Goal: Transaction & Acquisition: Purchase product/service

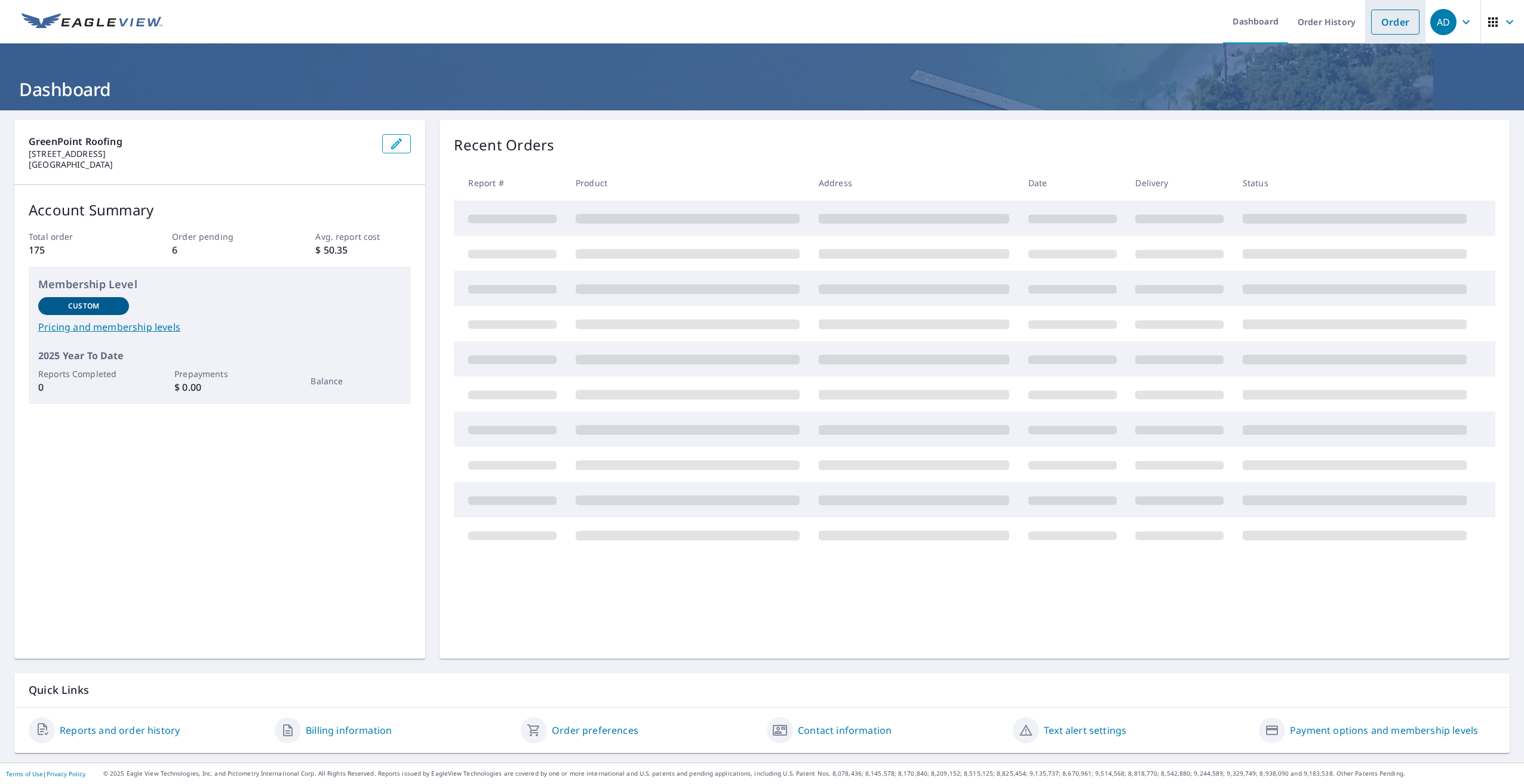
click at [1385, 30] on link "Order" at bounding box center [1395, 22] width 48 height 25
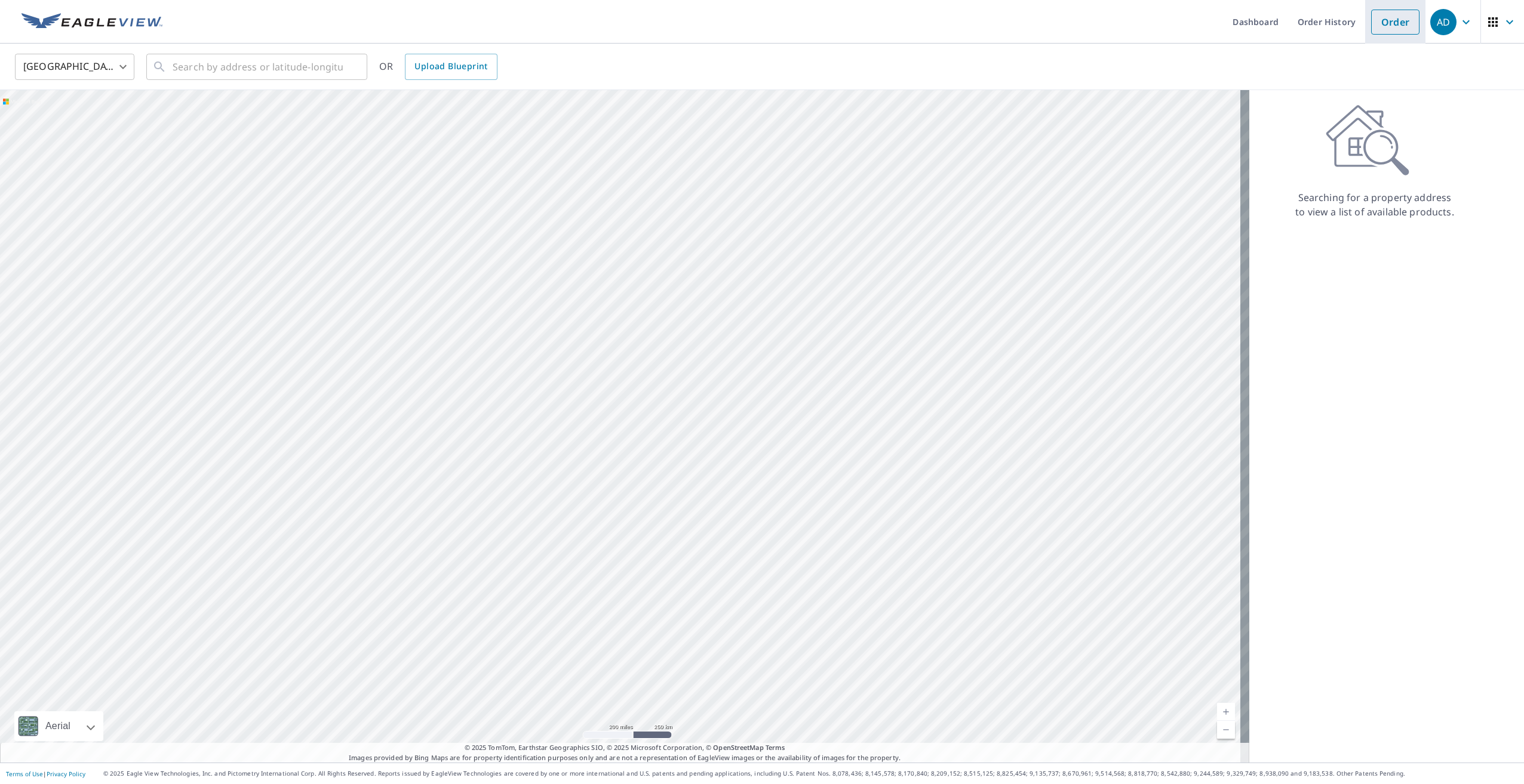
click at [1382, 19] on link "Order" at bounding box center [1395, 22] width 48 height 25
drag, startPoint x: 240, startPoint y: 86, endPoint x: 250, endPoint y: 75, distance: 14.9
click at [240, 86] on div "United States [GEOGRAPHIC_DATA] ​ ​ OR Upload Blueprint" at bounding box center [762, 67] width 1524 height 47
click at [250, 73] on input "text" at bounding box center [257, 67] width 171 height 33
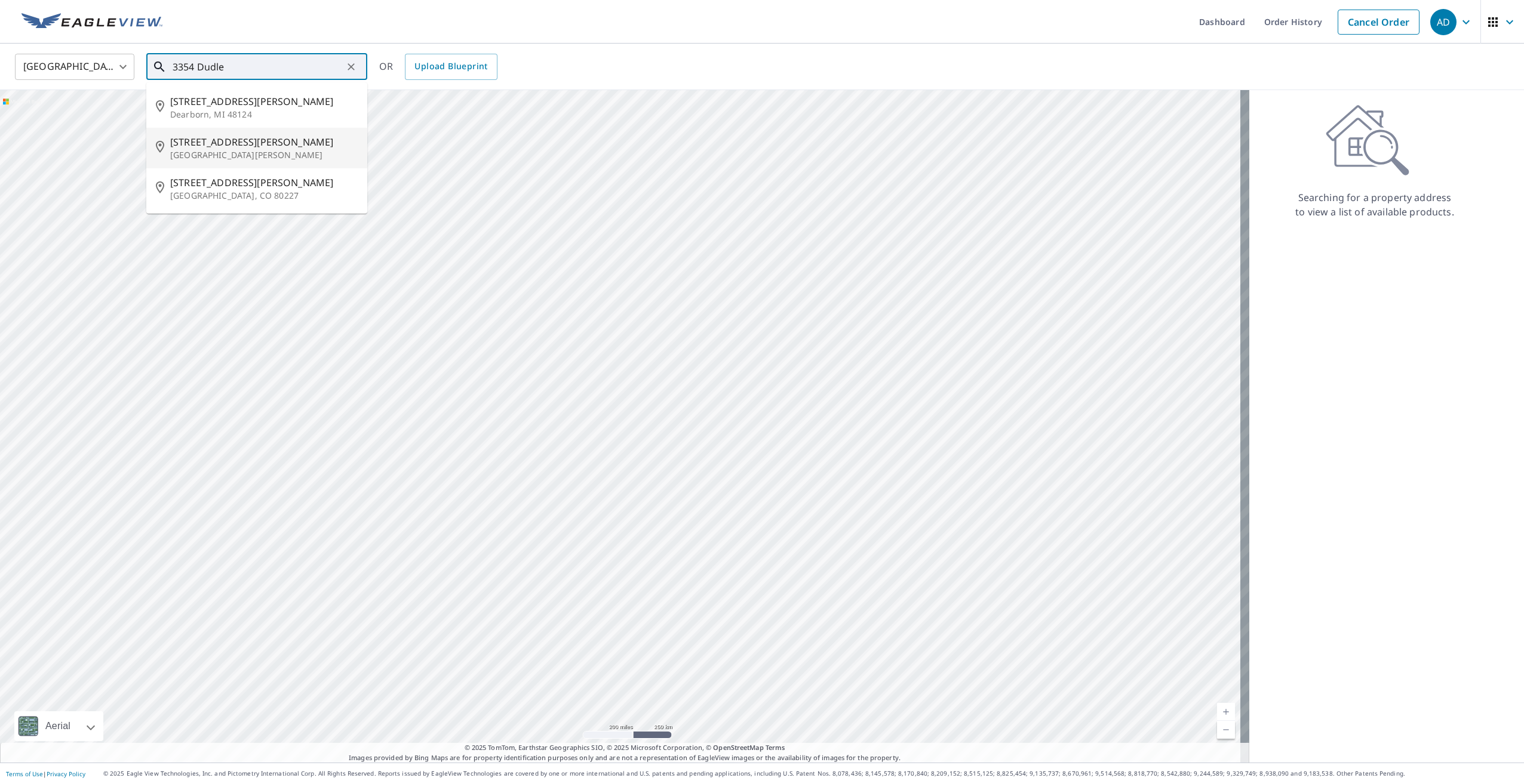
click at [249, 143] on span "[STREET_ADDRESS][PERSON_NAME]" at bounding box center [264, 141] width 187 height 14
type input "[STREET_ADDRESS][PERSON_NAME][PERSON_NAME]"
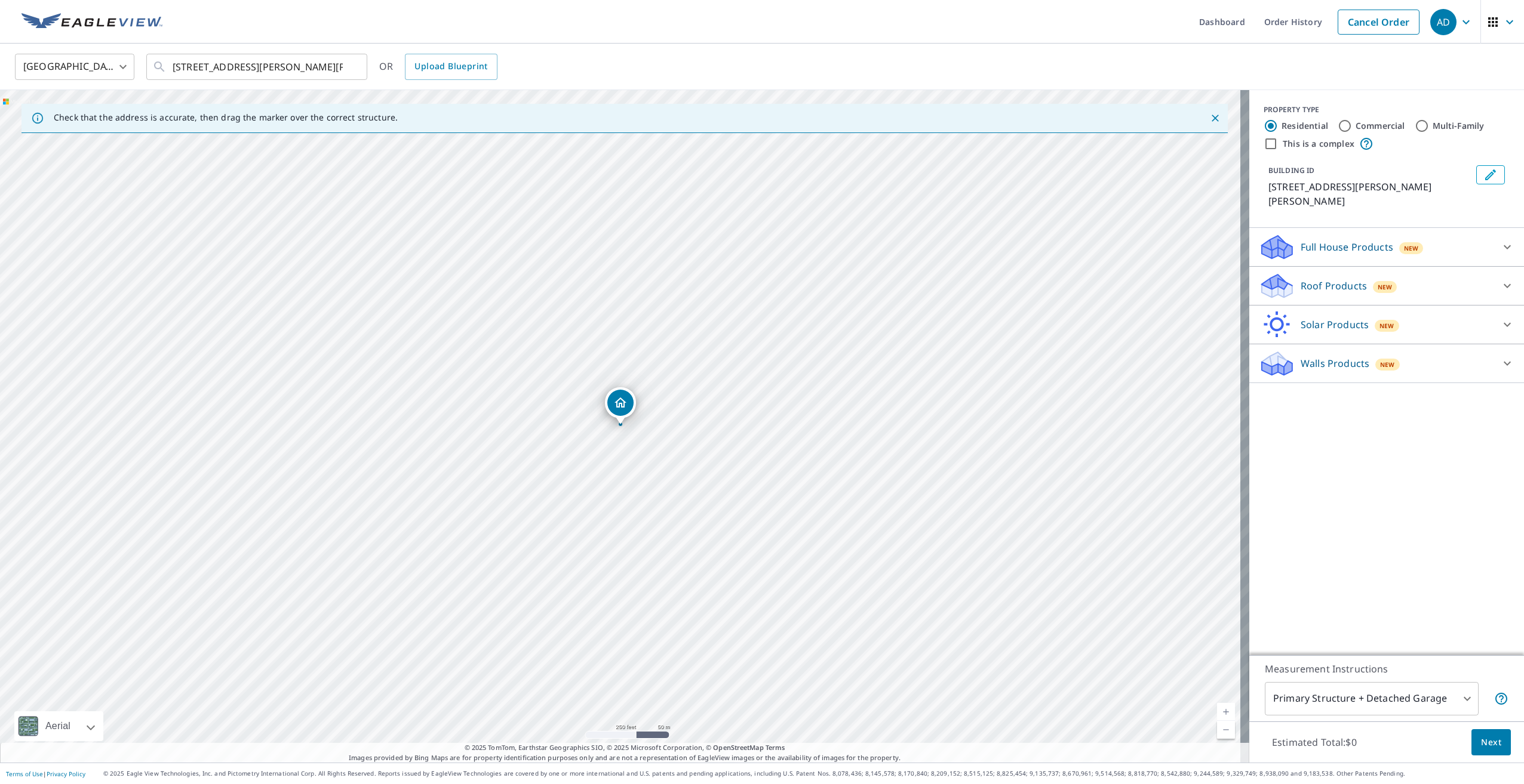
click at [1378, 283] on span "New" at bounding box center [1385, 287] width 15 height 9
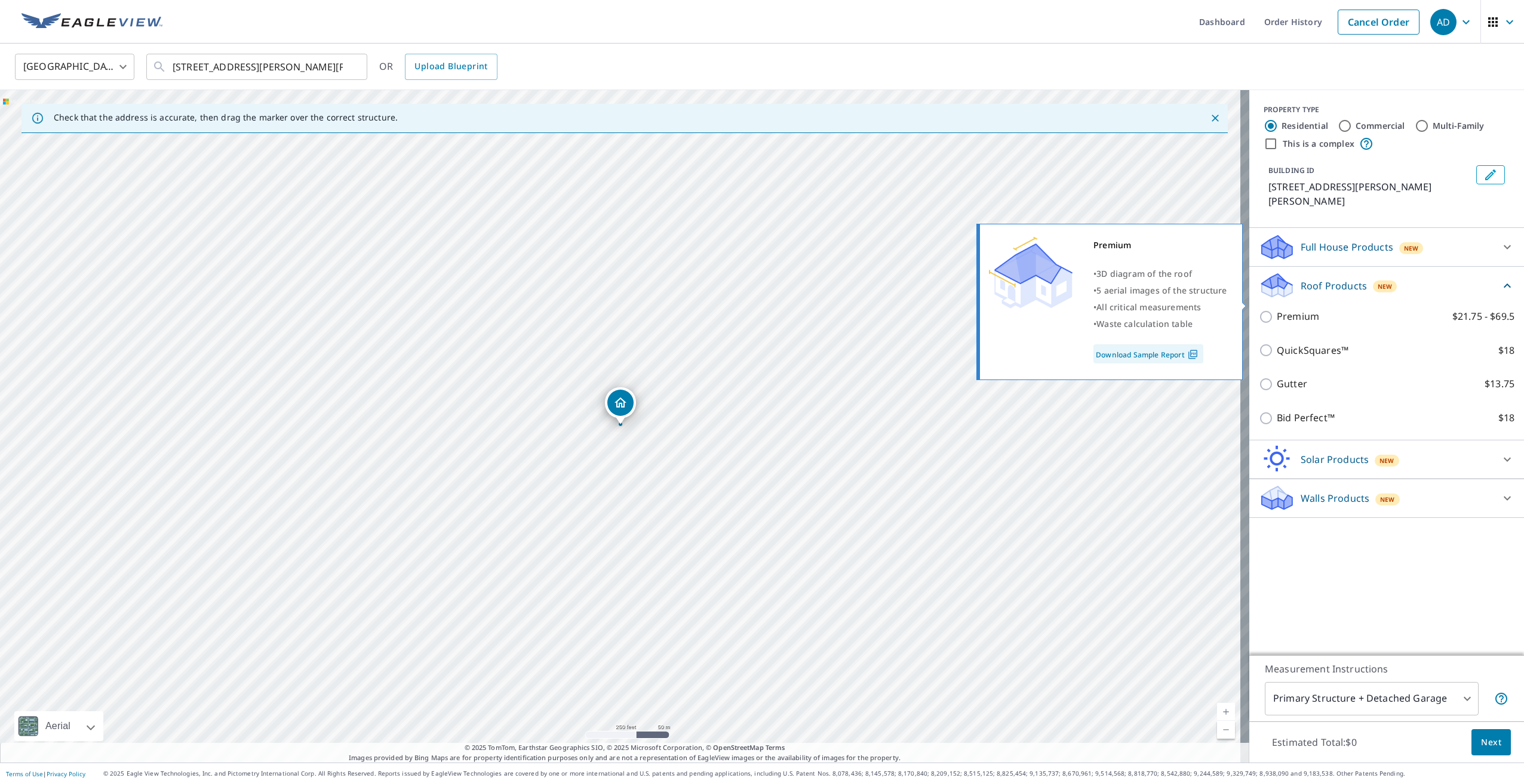
click at [1277, 309] on p "Premium" at bounding box center [1298, 317] width 42 height 15
click at [1272, 310] on input "Premium $21.75 - $69.5" at bounding box center [1268, 317] width 18 height 14
checkbox input "true"
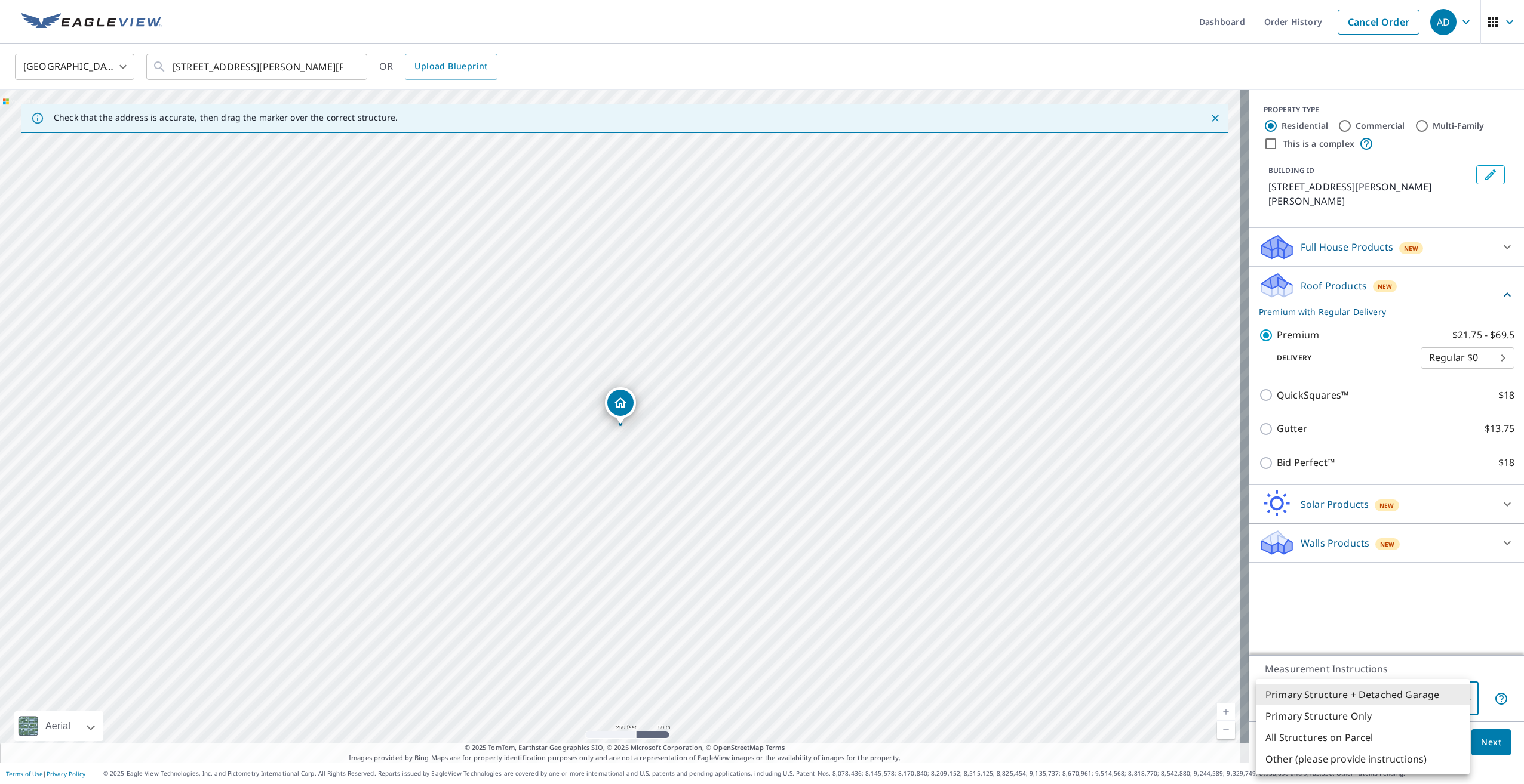
click at [1413, 699] on body "AD AD Dashboard Order History Cancel Order AD [GEOGRAPHIC_DATA] US ​ [STREET_AD…" at bounding box center [762, 392] width 1524 height 784
click at [1395, 740] on li "All Structures on Parcel" at bounding box center [1363, 737] width 214 height 22
type input "3"
click at [1487, 739] on span "Next" at bounding box center [1491, 742] width 20 height 15
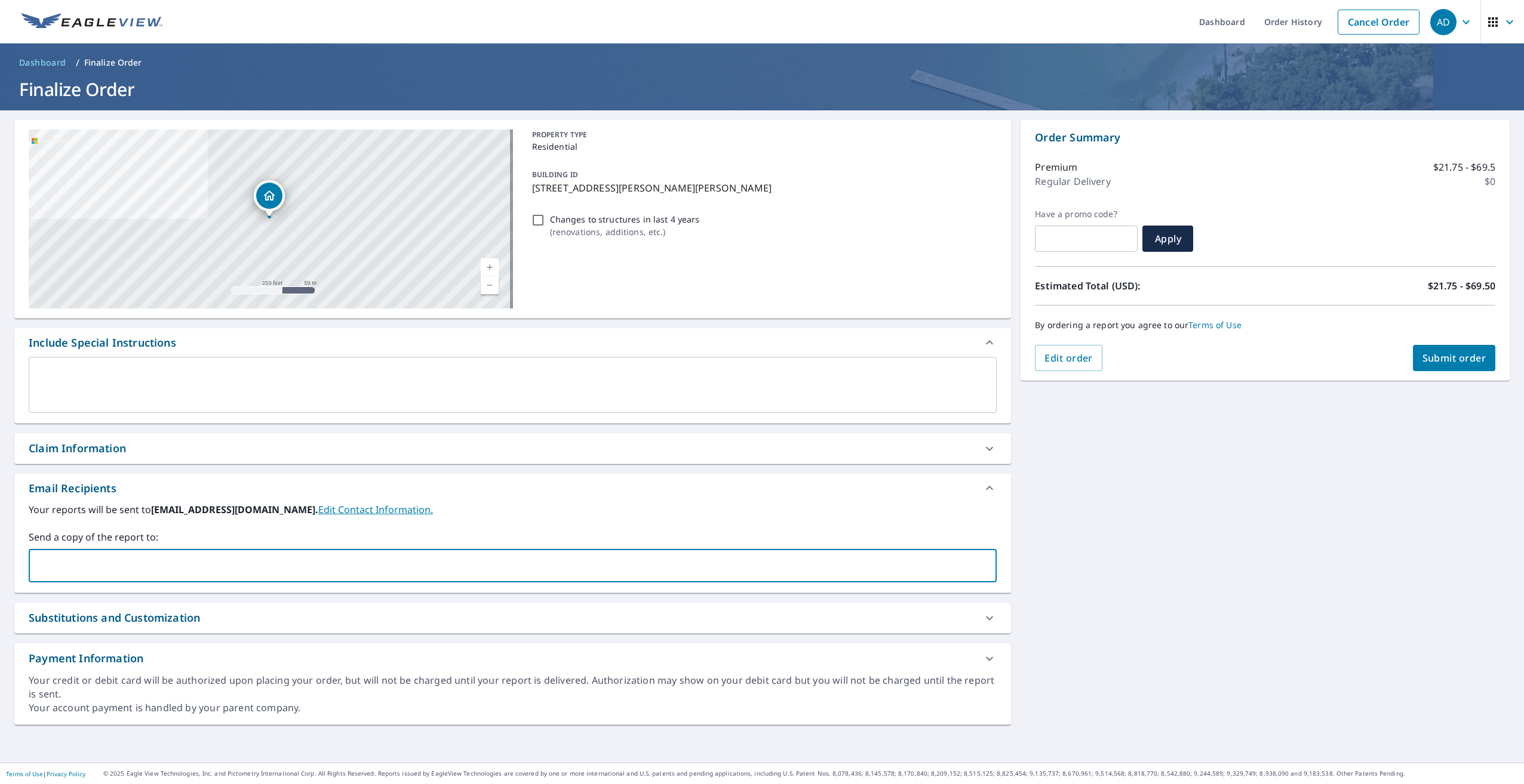
click at [225, 570] on input "text" at bounding box center [503, 565] width 939 height 22
type input "[PERSON_NAME][EMAIL_ADDRESS][DOMAIN_NAME]"
click at [1423, 355] on span "Submit order" at bounding box center [1454, 358] width 64 height 13
checkbox input "true"
